Goal: Information Seeking & Learning: Learn about a topic

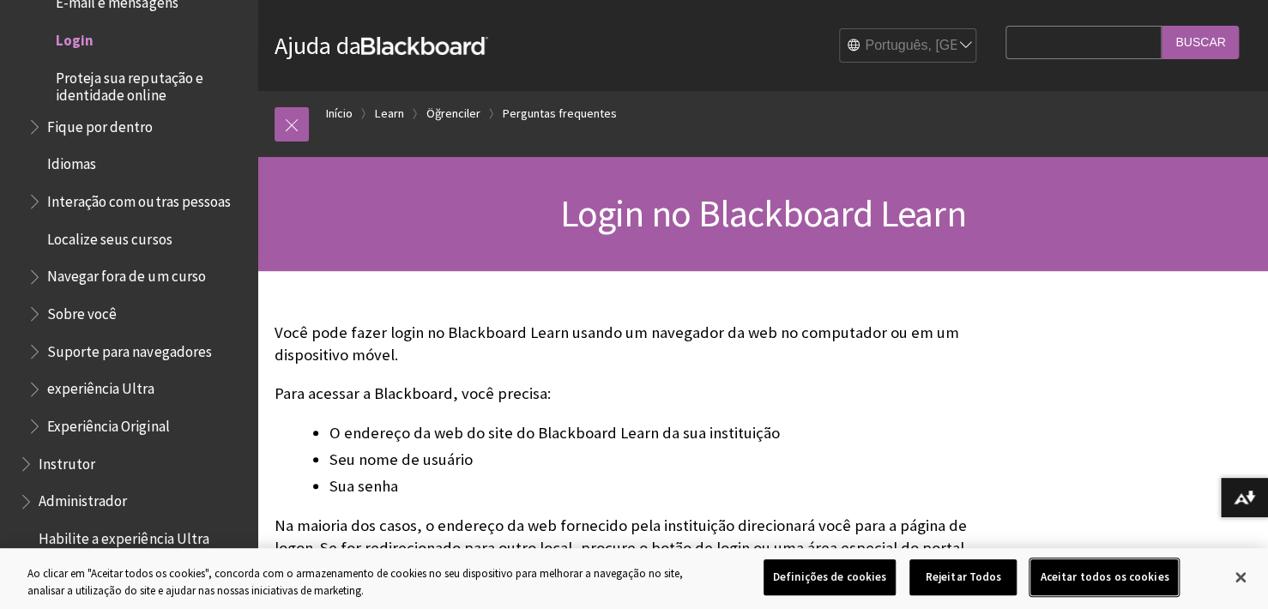
click at [1092, 575] on button "Aceitar todos os cookies" at bounding box center [1105, 578] width 148 height 36
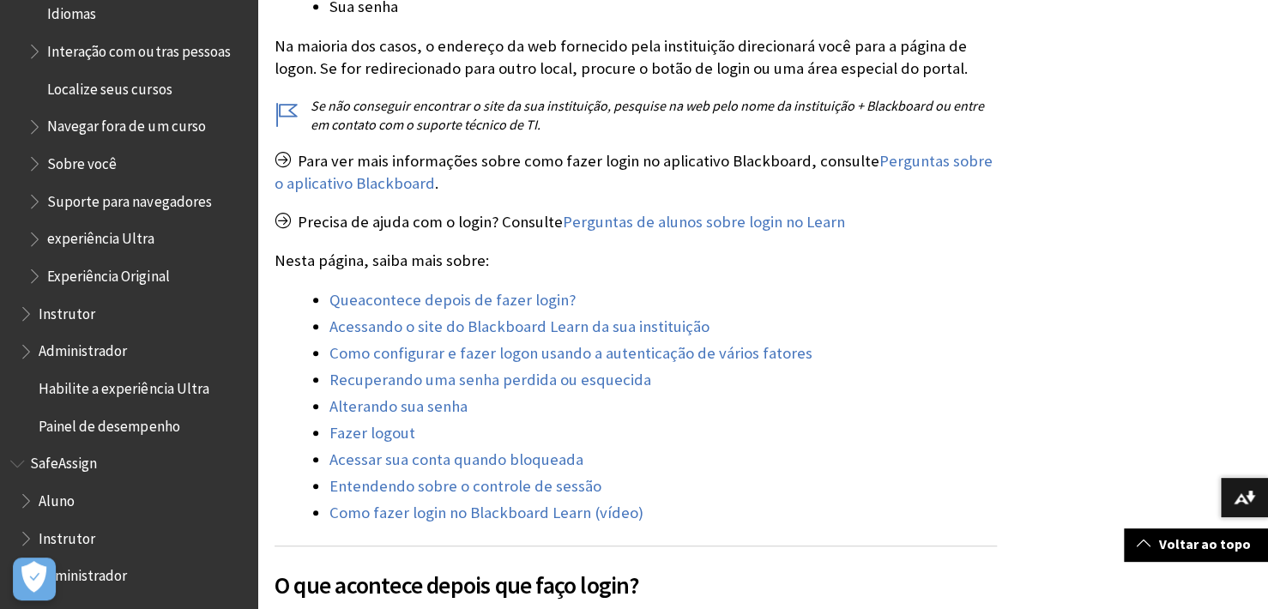
scroll to position [515, 0]
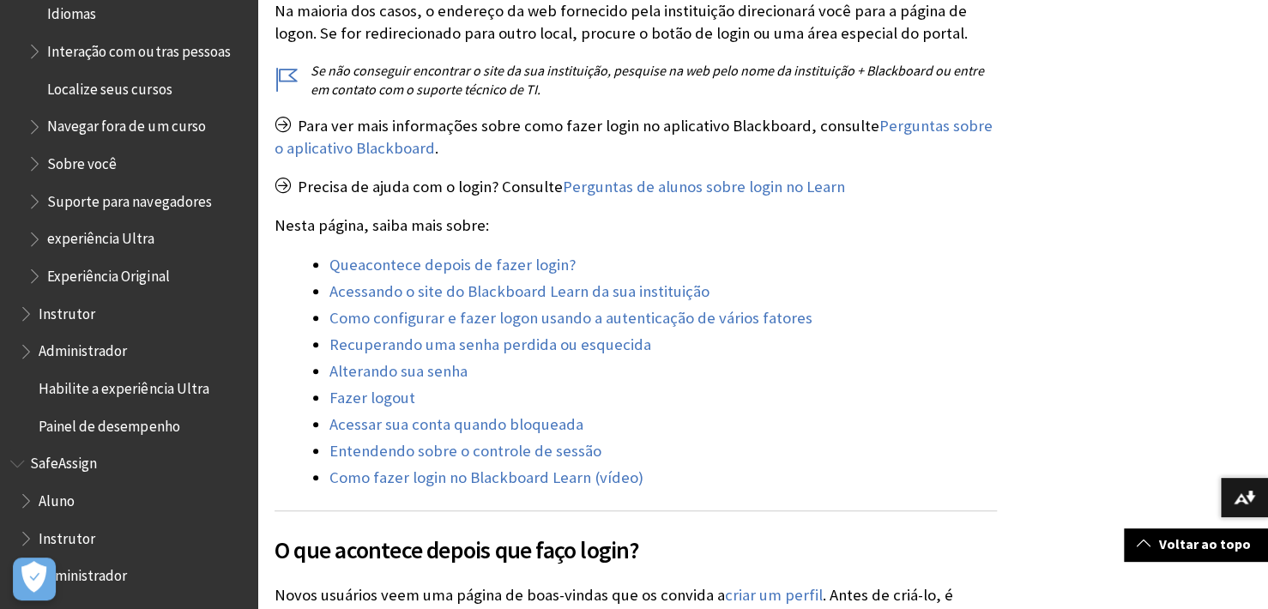
click at [61, 500] on span "Aluno" at bounding box center [57, 498] width 36 height 23
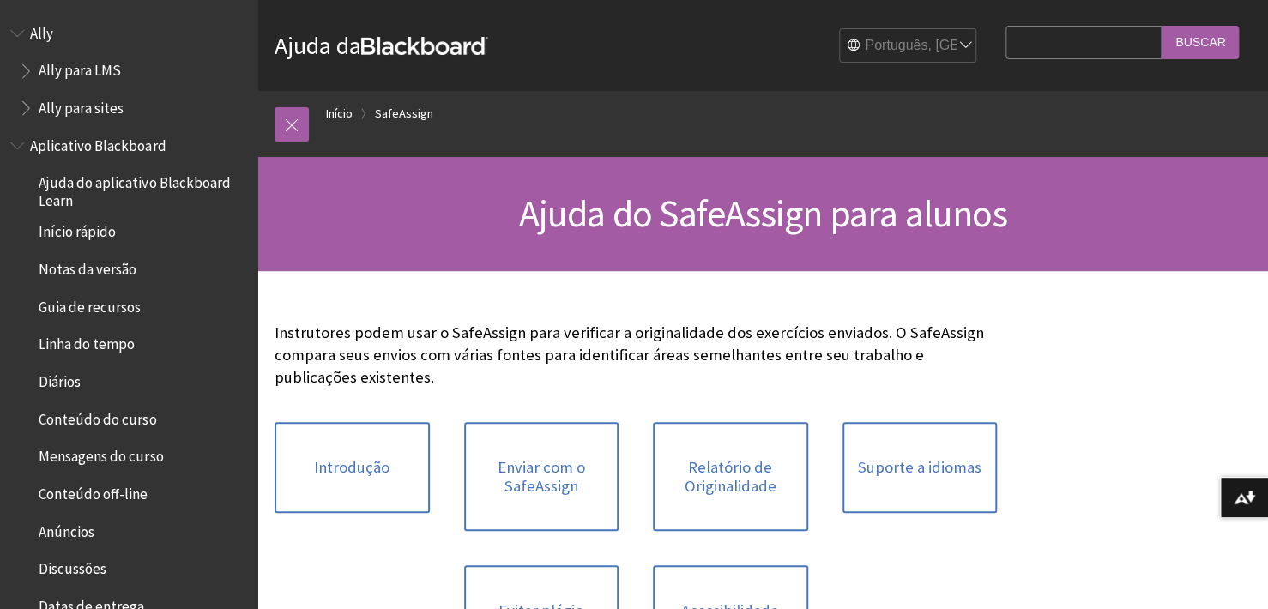
scroll to position [1501, 0]
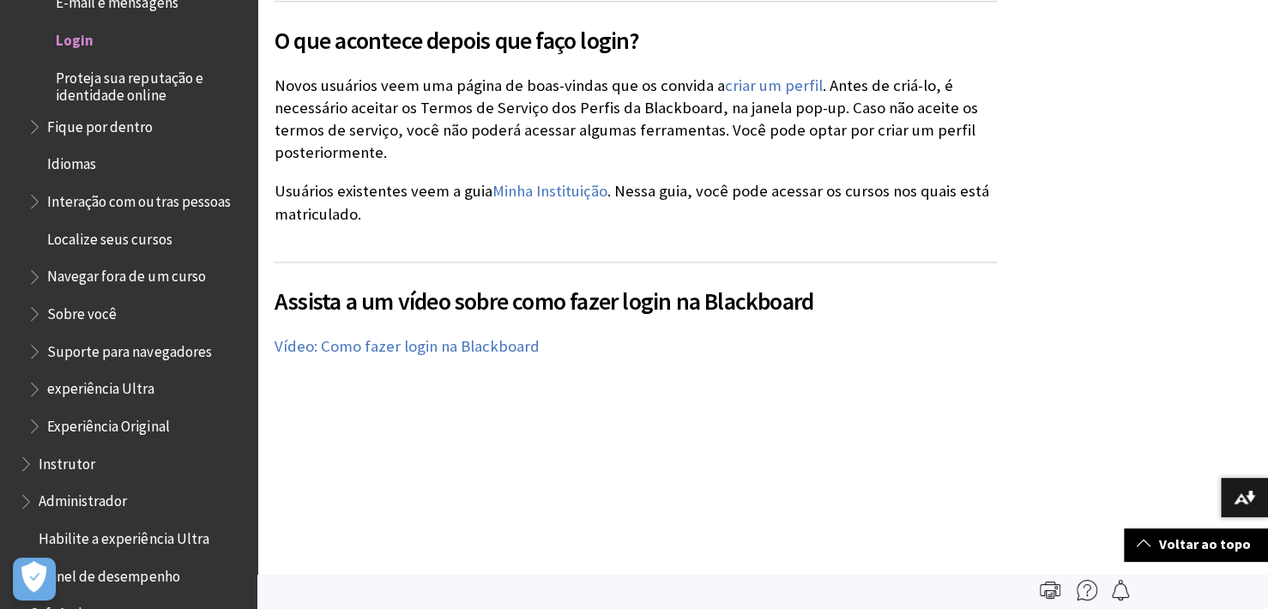
scroll to position [996, 0]
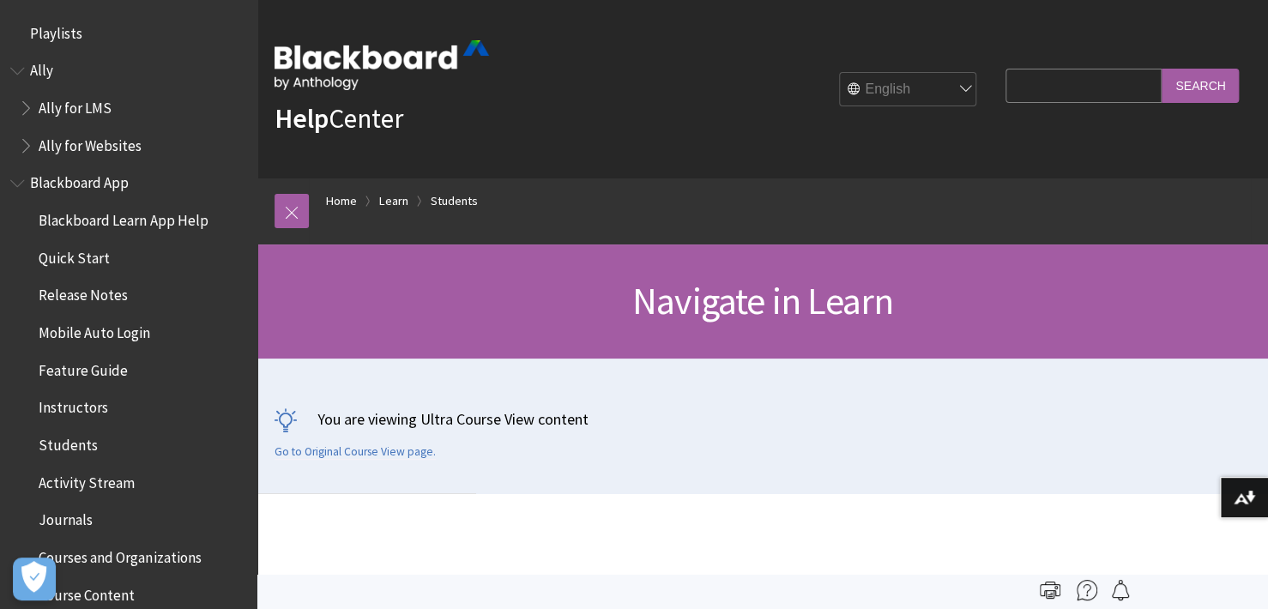
click at [942, 89] on select "English عربية Català Cymraeg Deutsch Español Suomi Français עברית Italiano 日本語 …" at bounding box center [908, 90] width 137 height 34
click at [957, 90] on select "English عربية Català Cymraeg Deutsch Español Suomi Français עברית Italiano 日本語 …" at bounding box center [908, 90] width 137 height 34
click at [962, 88] on select "English عربية Català Cymraeg Deutsch Español Suomi Français עברית Italiano 日本語 …" at bounding box center [908, 90] width 137 height 34
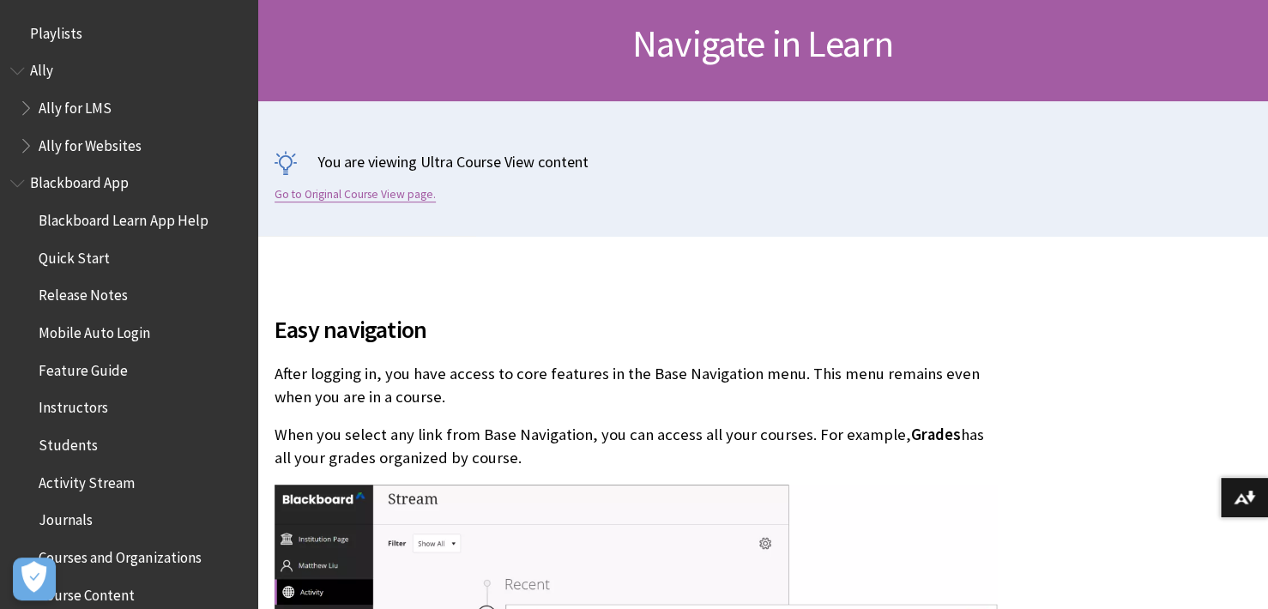
click at [344, 202] on link "Go to Original Course View page." at bounding box center [355, 194] width 161 height 15
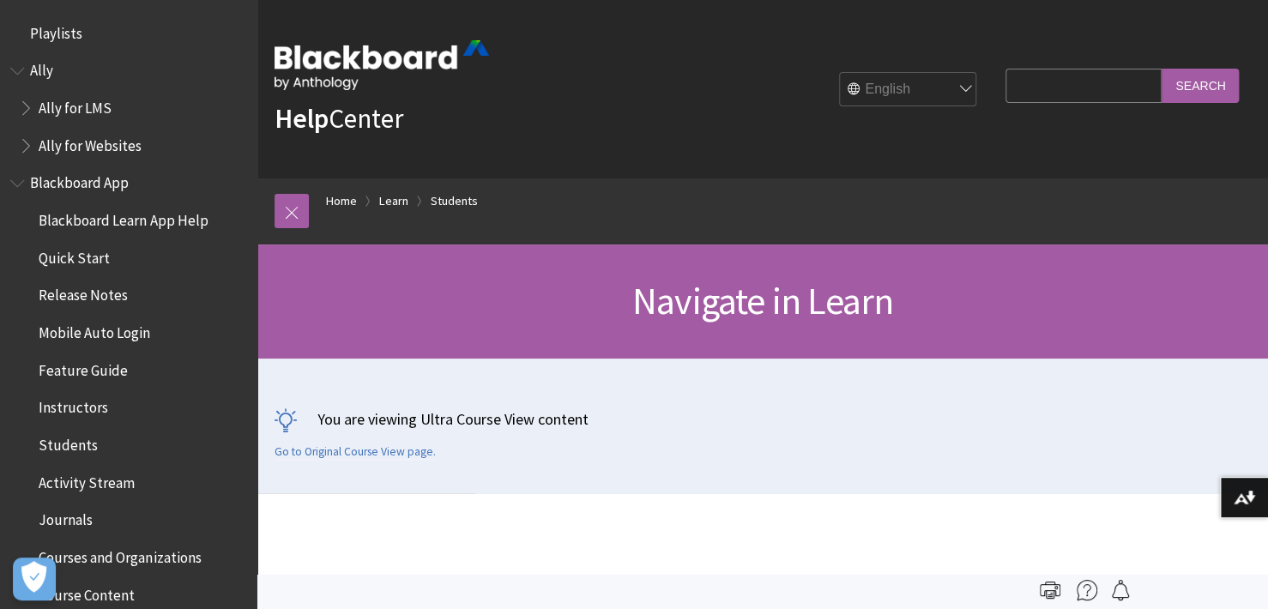
drag, startPoint x: 785, startPoint y: 173, endPoint x: 959, endPoint y: 100, distance: 187.8
click at [786, 171] on div "Help Center English عربية Català Cymraeg Deutsch Español Suomi Français עברית I…" at bounding box center [762, 89] width 1011 height 179
click at [953, 87] on select "English عربية Català Cymraeg Deutsch Español Suomi Français עברית Italiano 日本語 …" at bounding box center [908, 90] width 137 height 34
select select "/pt-br/Learn/Student/Ultra/Getting_Started/Navigate_Outside_a_Course"
click at [840, 73] on select "English عربية Català Cymraeg Deutsch Español Suomi Français עברית Italiano 日本語 …" at bounding box center [908, 90] width 137 height 34
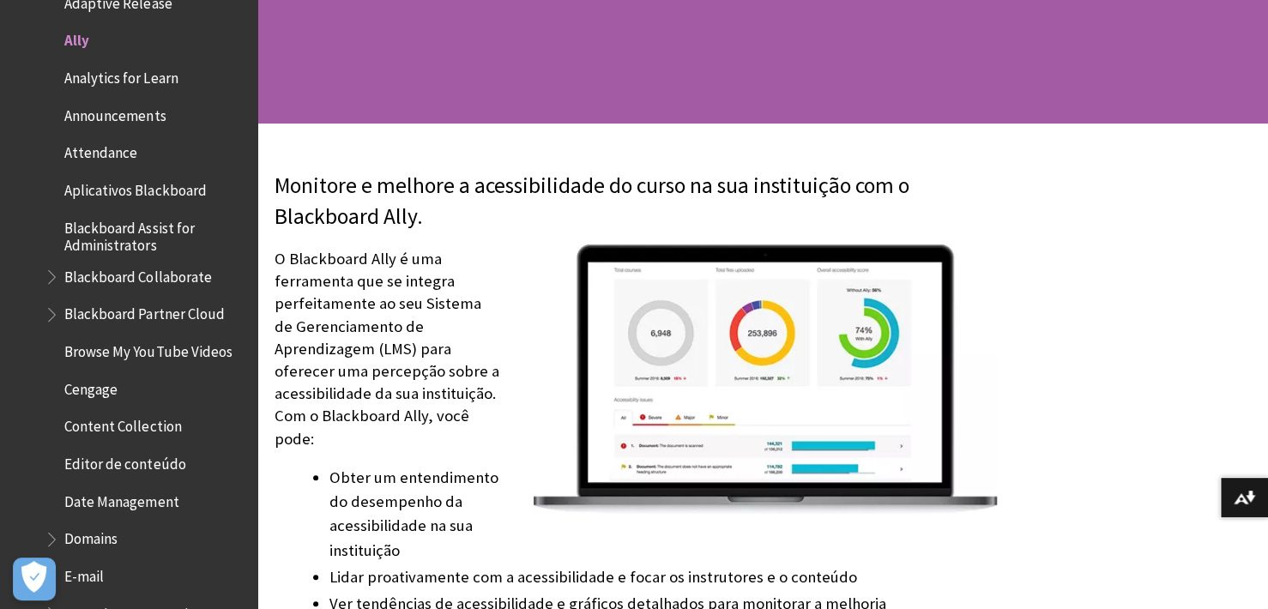
scroll to position [343, 0]
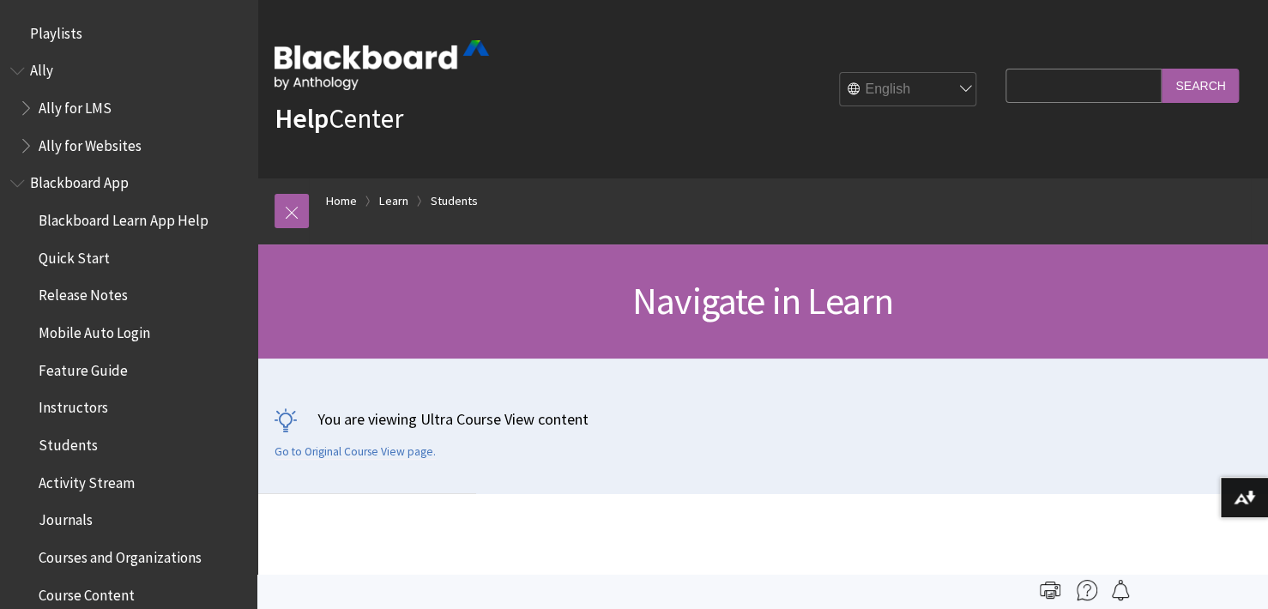
scroll to position [1953, 0]
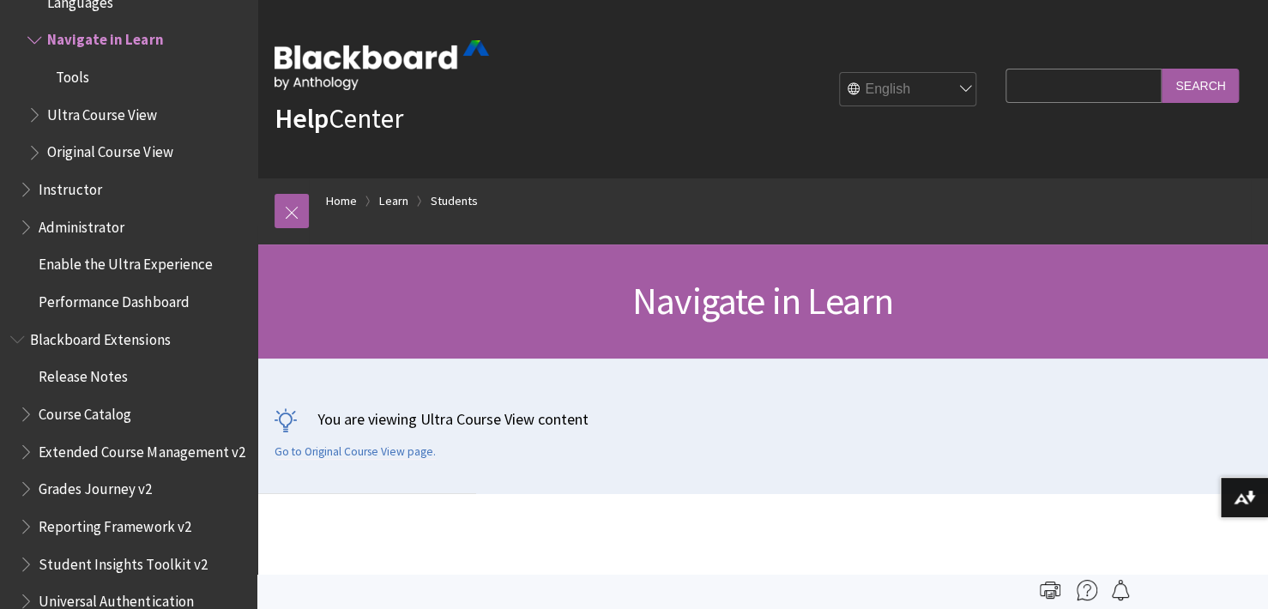
click at [965, 96] on select "English عربية Català Cymraeg Deutsch Español Suomi Français עברית Italiano 日本語 …" at bounding box center [908, 90] width 137 height 34
select select "/pt-br/Learn/Student/Ultra/Getting_Started/Navigate_Outside_a_Course"
click at [840, 73] on select "English عربية Català Cymraeg Deutsch Español Suomi Français עברית Italiano 日本語 …" at bounding box center [908, 90] width 137 height 34
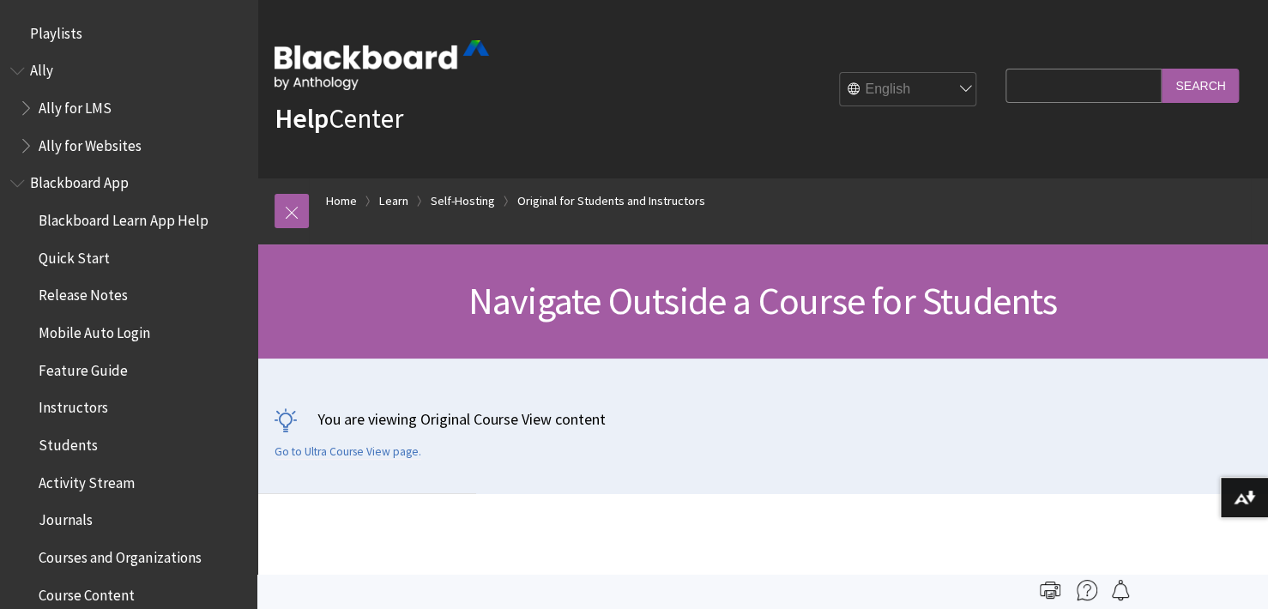
scroll to position [2236, 0]
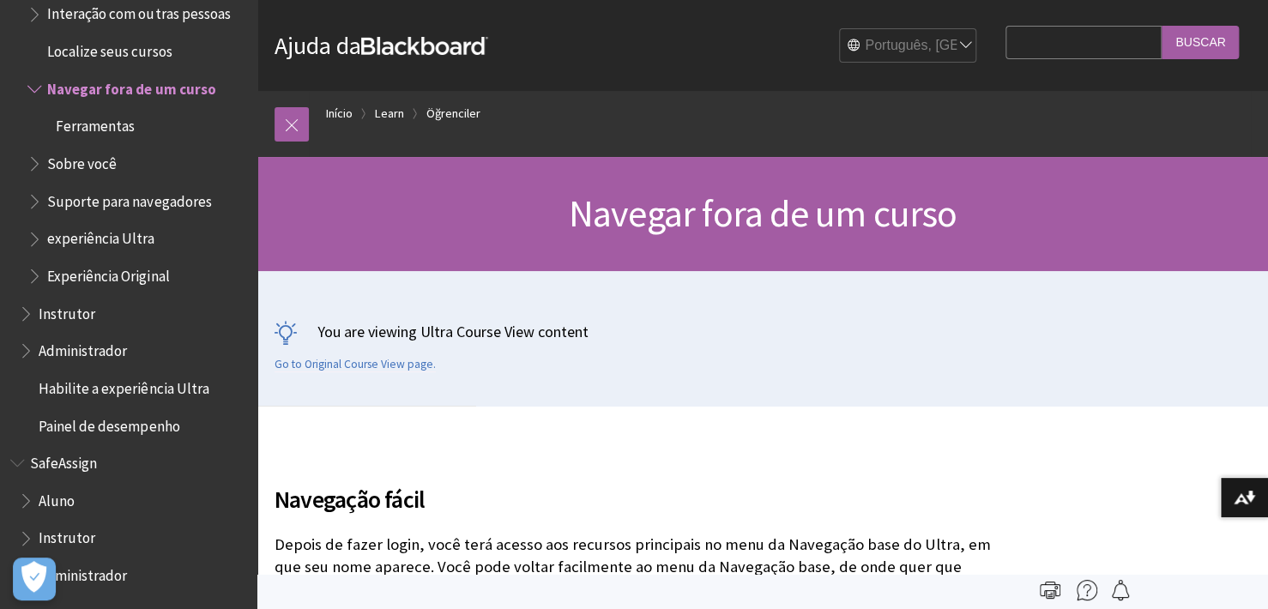
click at [911, 352] on div "You are viewing Ultra Course View content Go to Original Course View page." at bounding box center [763, 346] width 977 height 51
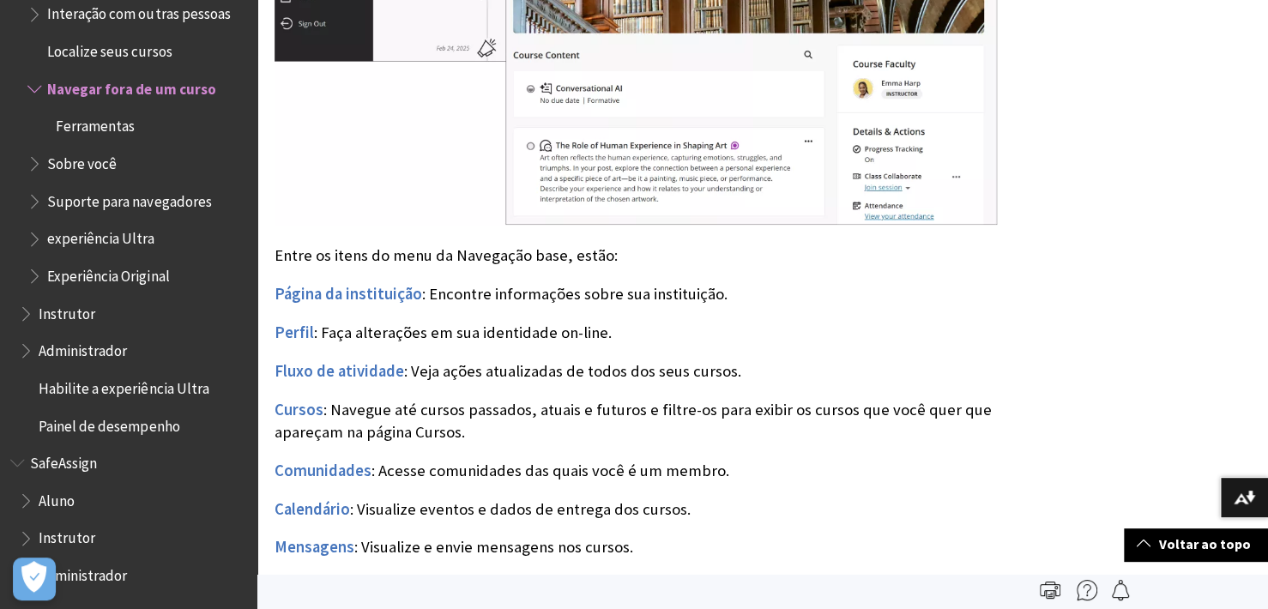
scroll to position [944, 0]
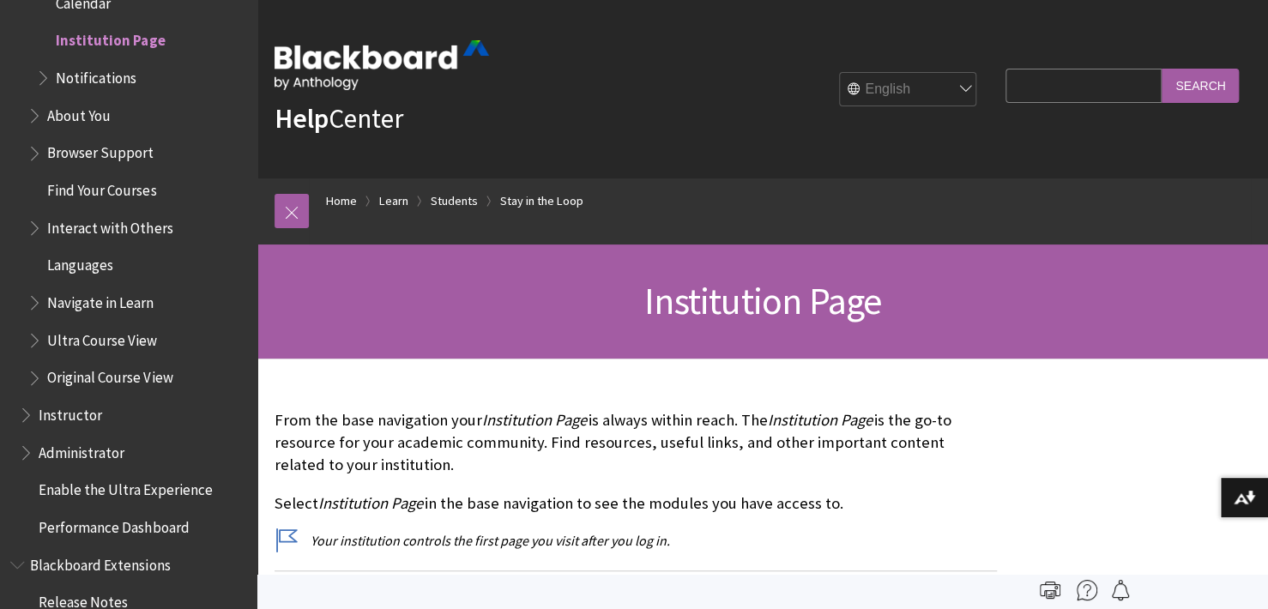
click at [957, 84] on select "English عربية Català Cymraeg Deutsch Español Suomi Français עברית Italiano 日本語 …" at bounding box center [908, 90] width 137 height 34
select select "/pt-br/Learn/Student/Ultra/Stay_in_the_Loop/Institution_Page"
click at [840, 73] on select "English عربية Català Cymraeg Deutsch Español Suomi Français עברית Italiano 日本語 …" at bounding box center [908, 90] width 137 height 34
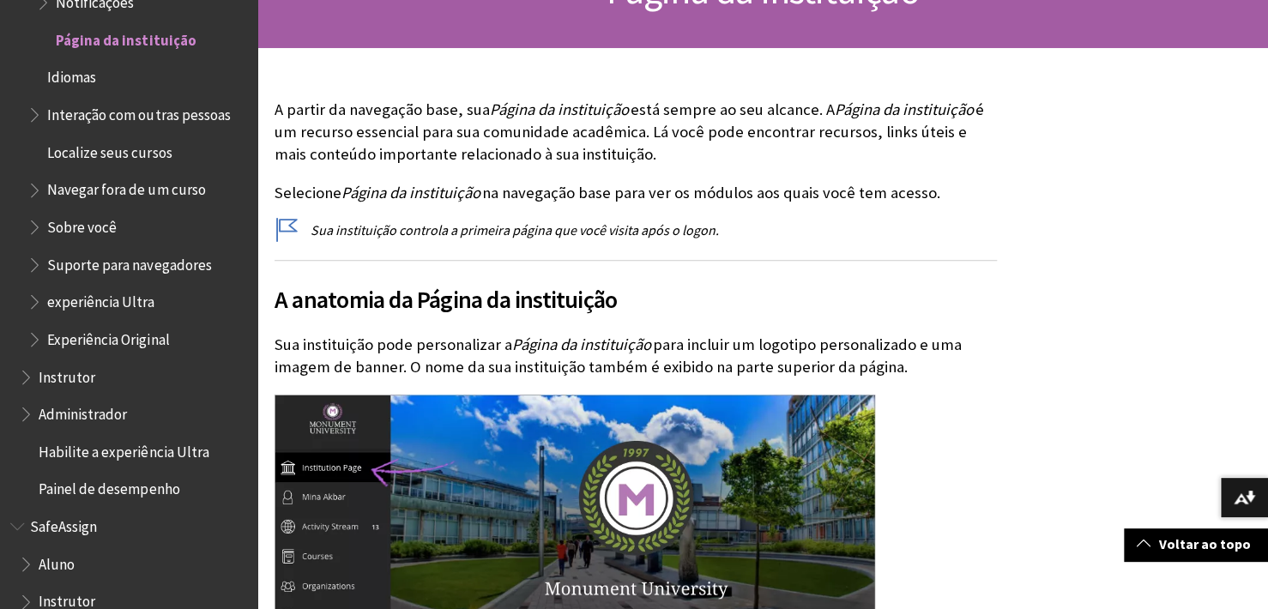
scroll to position [515, 0]
